Goal: Check status: Check status

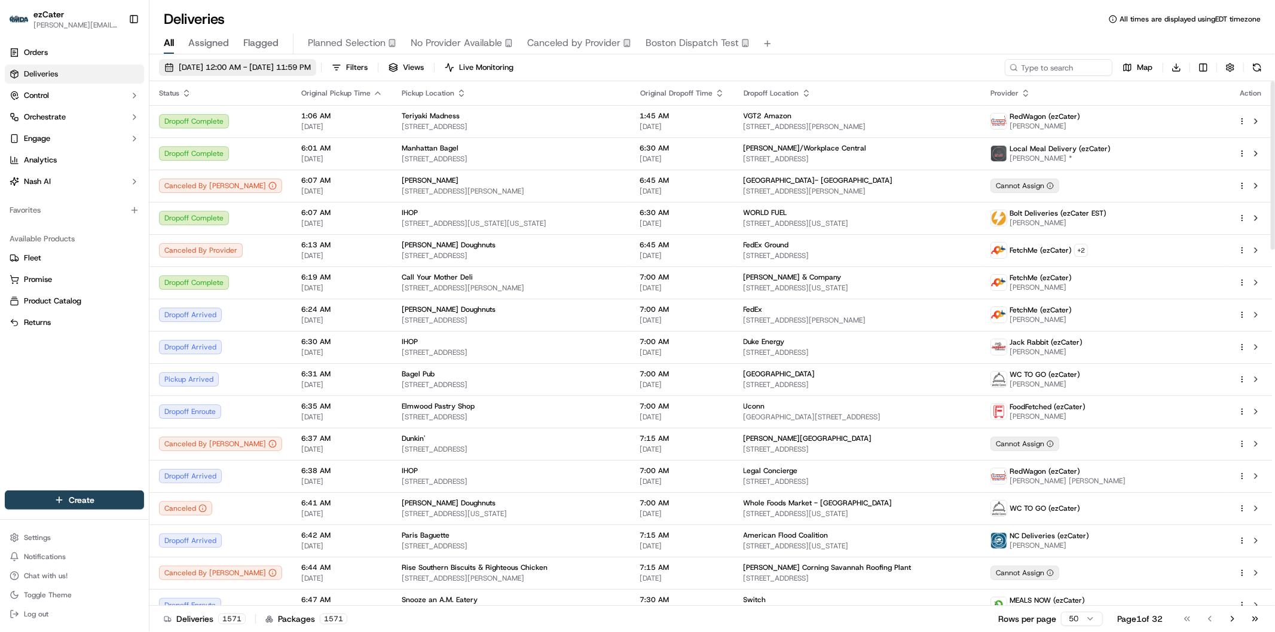
click at [252, 70] on span "[DATE] 12:00 AM - [DATE] 11:59 PM" at bounding box center [245, 67] width 132 height 11
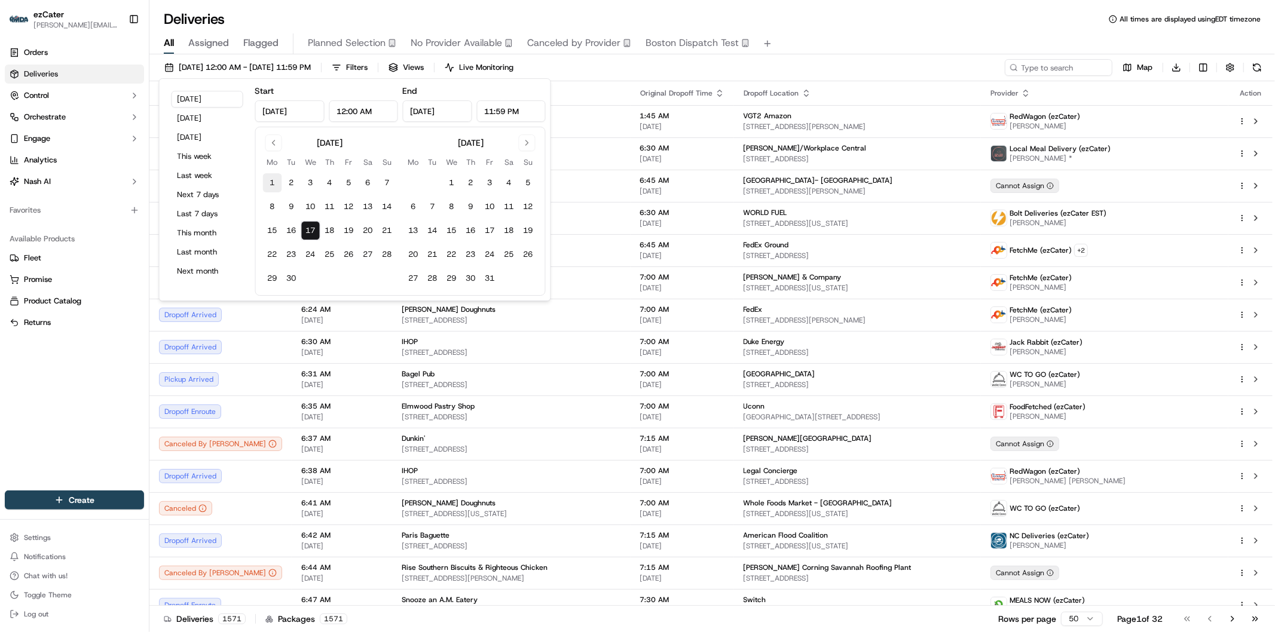
click at [272, 180] on button "1" at bounding box center [272, 182] width 19 height 19
type input "Sep 1, 2025"
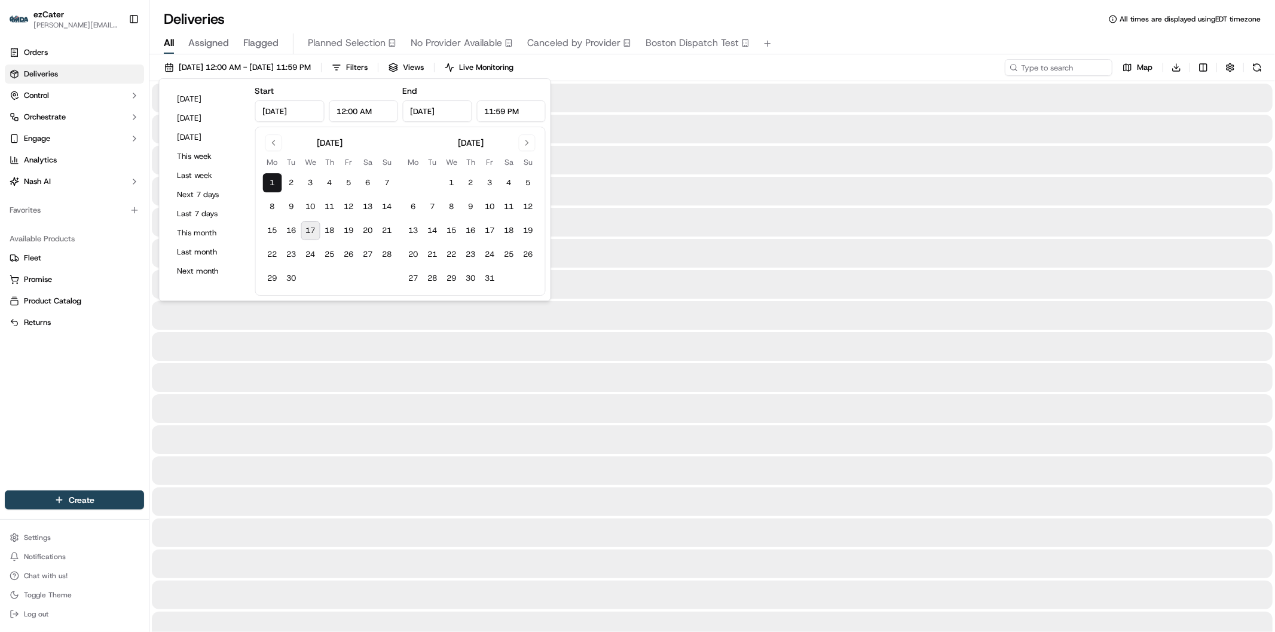
click at [308, 230] on button "17" at bounding box center [310, 230] width 19 height 19
type input "Sep 17, 2025"
